Goal: Navigation & Orientation: Find specific page/section

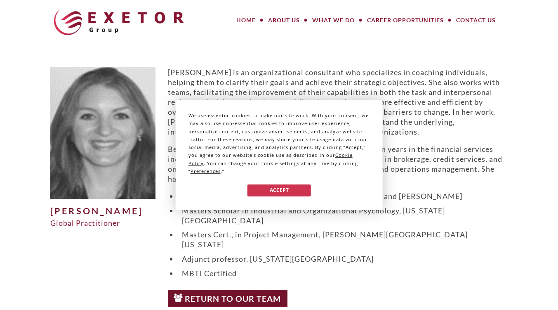
click at [353, 155] on span "Cookie Policy" at bounding box center [271, 159] width 164 height 14
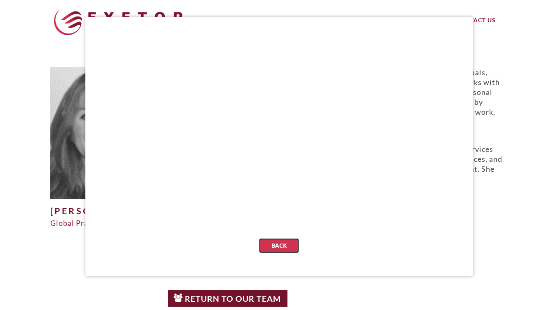
click at [287, 245] on button "Back" at bounding box center [278, 245] width 39 height 14
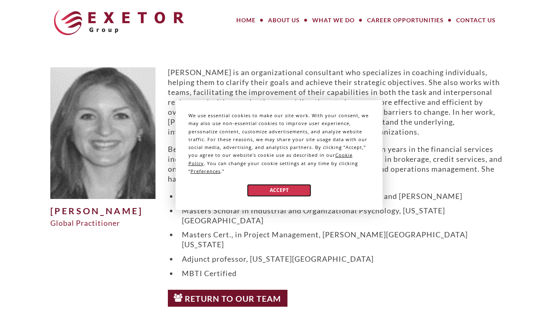
click at [296, 189] on button "Accept" at bounding box center [279, 190] width 64 height 12
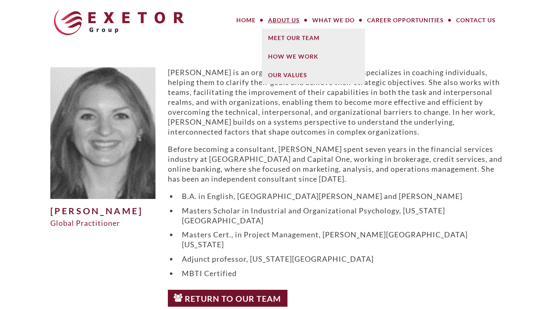
click at [281, 19] on link "About Us" at bounding box center [284, 20] width 44 height 16
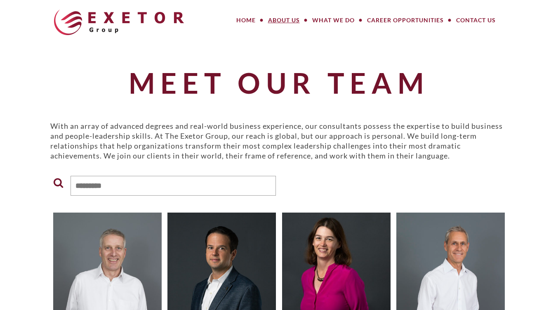
click at [298, 40] on header "MENU MENU Home About Us Meet Our Team How We Work Our Values What We Do Large P…" at bounding box center [279, 22] width 558 height 45
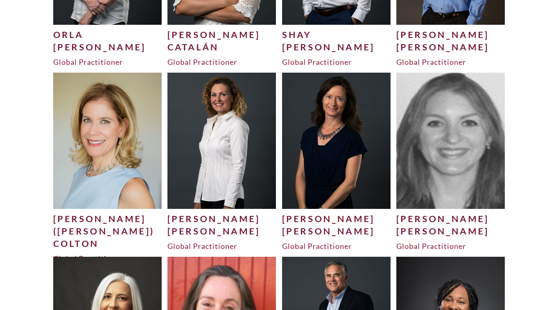
scroll to position [878, 0]
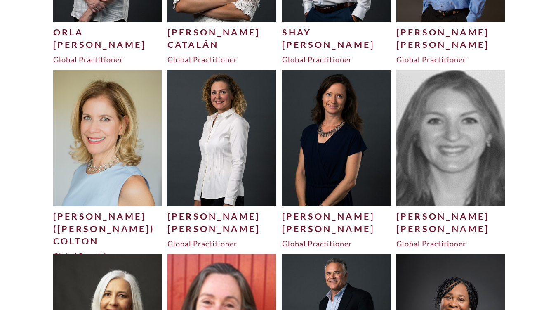
drag, startPoint x: 561, startPoint y: 27, endPoint x: 564, endPoint y: 106, distance: 78.4
click at [418, 224] on div "[PERSON_NAME]" at bounding box center [450, 228] width 109 height 12
